Goal: Transaction & Acquisition: Purchase product/service

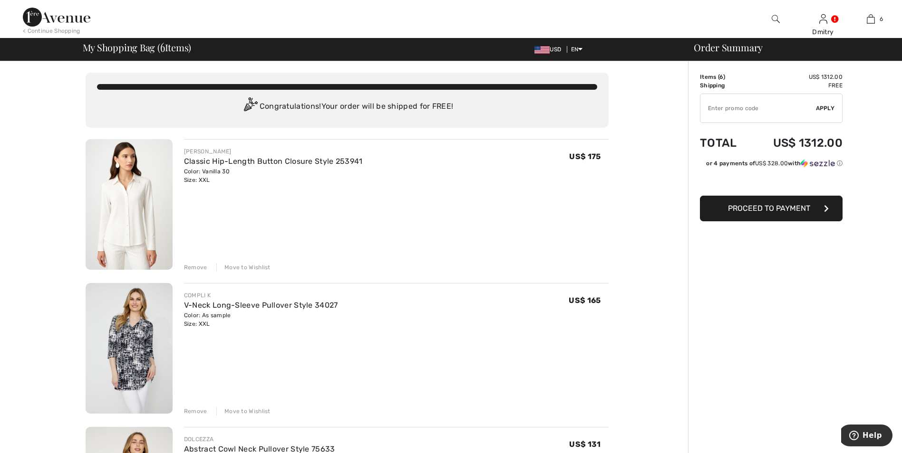
click at [198, 268] on div "Remove" at bounding box center [195, 267] width 23 height 9
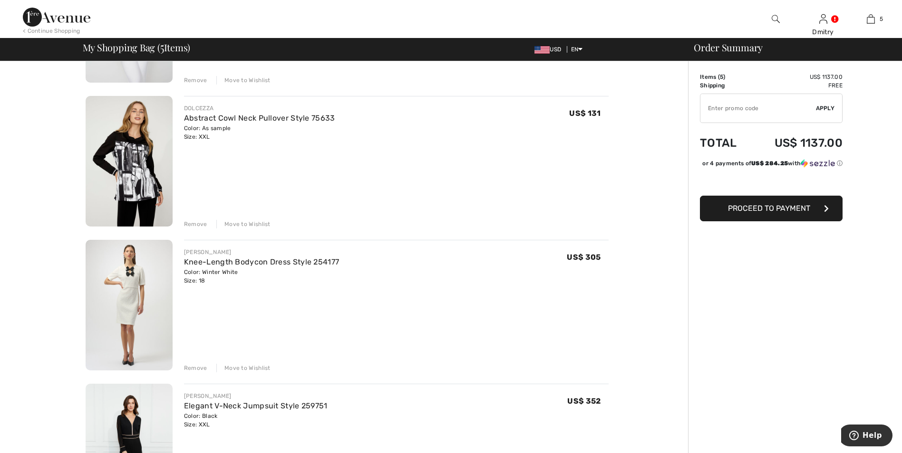
scroll to position [190, 0]
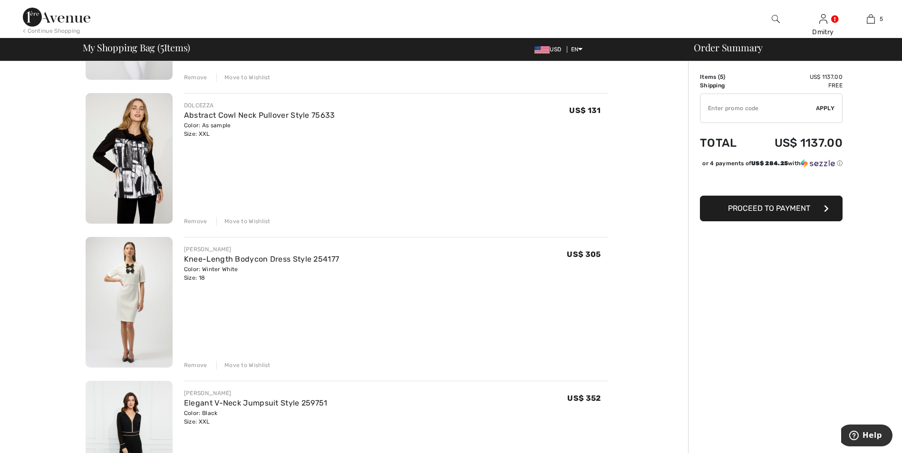
click at [202, 368] on div "Remove" at bounding box center [195, 365] width 23 height 9
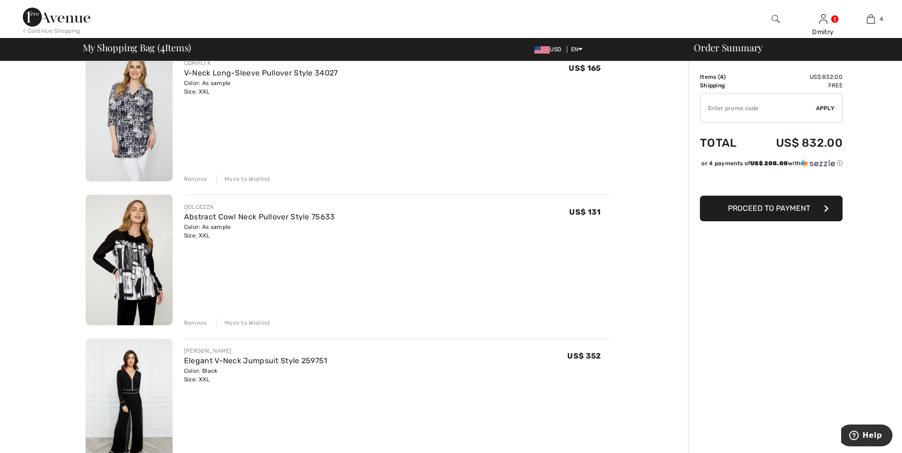
scroll to position [95, 0]
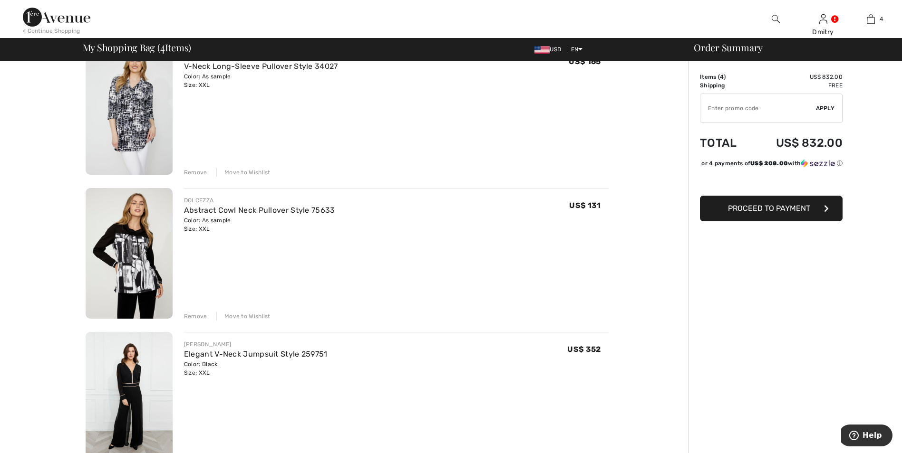
click at [780, 213] on span "Proceed to Payment" at bounding box center [769, 208] width 82 height 9
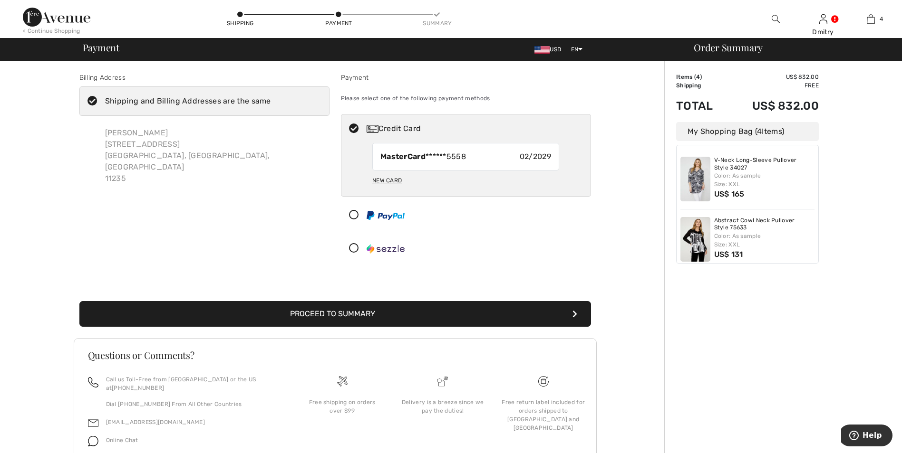
click at [367, 312] on button "Proceed to Summary" at bounding box center [334, 314] width 511 height 26
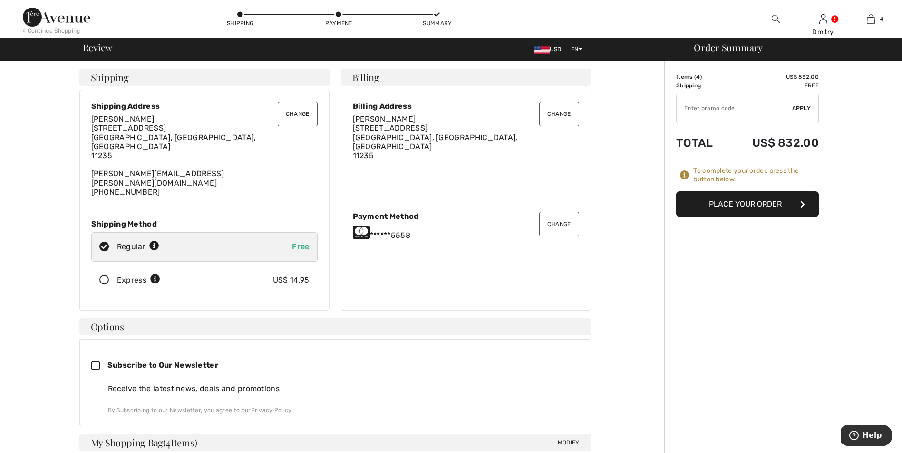
click at [746, 211] on button "Place Your Order" at bounding box center [747, 205] width 143 height 26
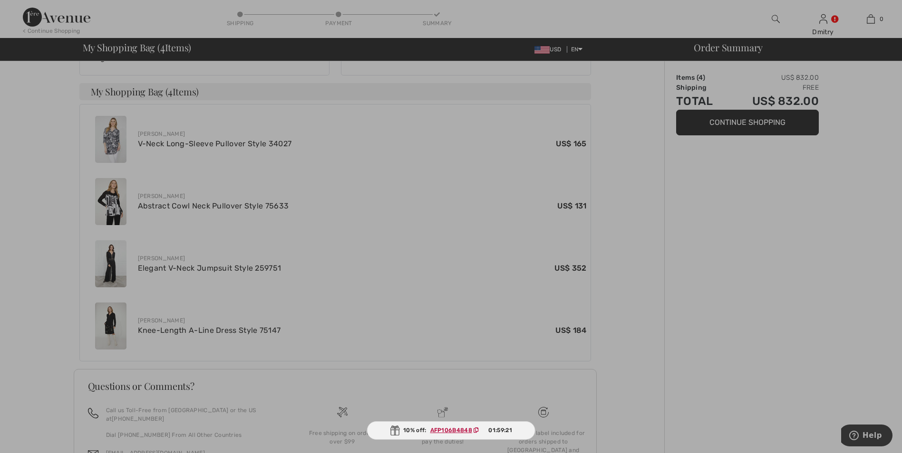
scroll to position [333, 0]
